Goal: Information Seeking & Learning: Find contact information

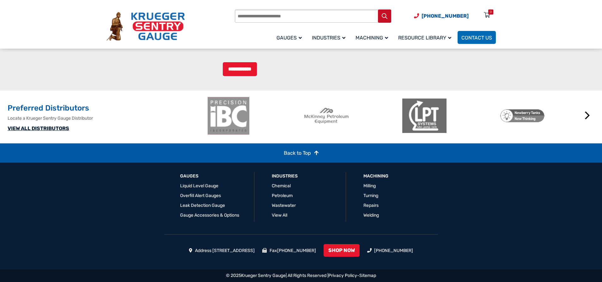
scroll to position [733, 0]
drag, startPoint x: 201, startPoint y: 251, endPoint x: 235, endPoint y: 251, distance: 33.8
click at [235, 251] on li "Address [STREET_ADDRESS]" at bounding box center [222, 250] width 66 height 7
copy li "1873 [GEOGRAPHIC_DATA]"
drag, startPoint x: 238, startPoint y: 251, endPoint x: 257, endPoint y: 251, distance: 19.0
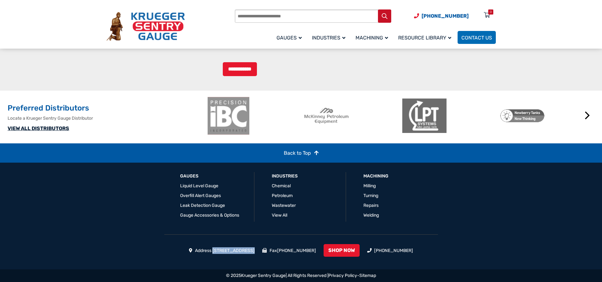
click at [255, 251] on li "Address [STREET_ADDRESS]" at bounding box center [222, 250] width 66 height 7
copy li "Green Bay"
drag, startPoint x: 265, startPoint y: 250, endPoint x: 282, endPoint y: 254, distance: 17.4
click at [282, 254] on ul "Address [STREET_ADDRESS] Fax [PHONE_NUMBER] SHOP NOW [PHONE_NUMBER]" at bounding box center [301, 252] width 389 height 16
copy ul "54313"
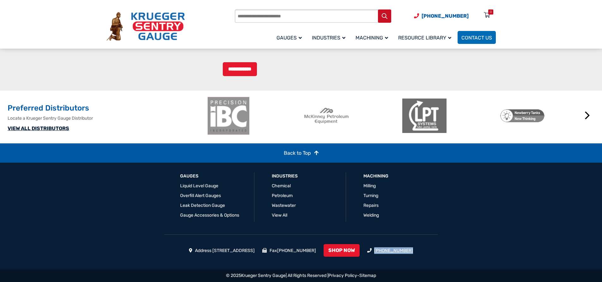
drag, startPoint x: 434, startPoint y: 249, endPoint x: 392, endPoint y: 251, distance: 42.1
click at [392, 251] on ul "Address [STREET_ADDRESS] Fax [PHONE_NUMBER] SHOP NOW [PHONE_NUMBER]" at bounding box center [301, 252] width 389 height 16
copy link "[PHONE_NUMBER]"
drag, startPoint x: 336, startPoint y: 252, endPoint x: 301, endPoint y: 249, distance: 35.2
click at [301, 249] on ul "Address [STREET_ADDRESS] Fax [PHONE_NUMBER] SHOP NOW [PHONE_NUMBER]" at bounding box center [301, 252] width 389 height 16
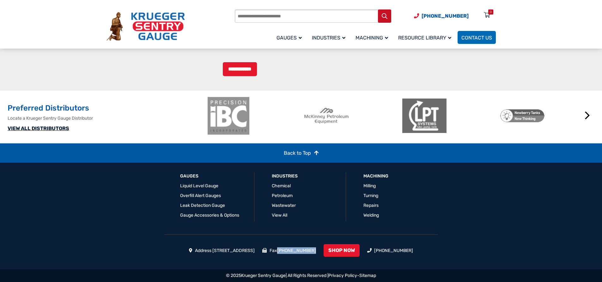
copy link "[PHONE_NUMBER]"
